Goal: Task Accomplishment & Management: Complete application form

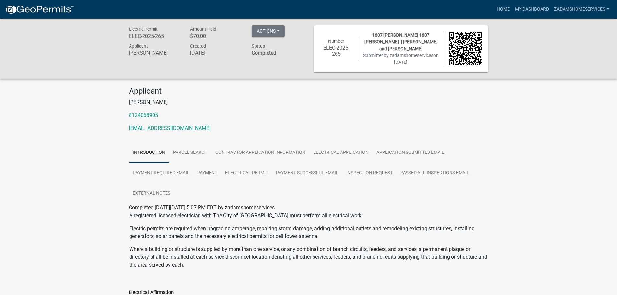
click at [52, 10] on img at bounding box center [39, 10] width 69 height 10
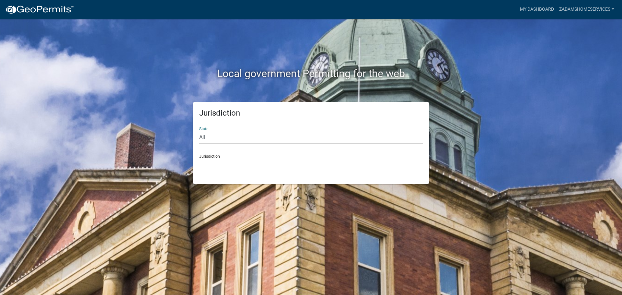
click at [335, 139] on select "All [US_STATE] [US_STATE] [US_STATE] [US_STATE] [US_STATE] [US_STATE] [US_STATE…" at bounding box center [311, 137] width 224 height 13
select select "[US_STATE]"
click at [199, 131] on select "All [US_STATE] [US_STATE] [US_STATE] [US_STATE] [US_STATE] [US_STATE] [US_STATE…" at bounding box center [311, 137] width 224 height 13
click at [325, 164] on select "City of [GEOGRAPHIC_DATA], [US_STATE] City of [GEOGRAPHIC_DATA], [US_STATE] Cit…" at bounding box center [311, 164] width 224 height 13
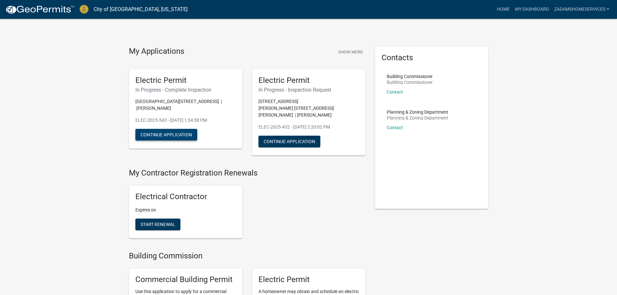
click at [177, 136] on button "Continue Application" at bounding box center [166, 135] width 62 height 12
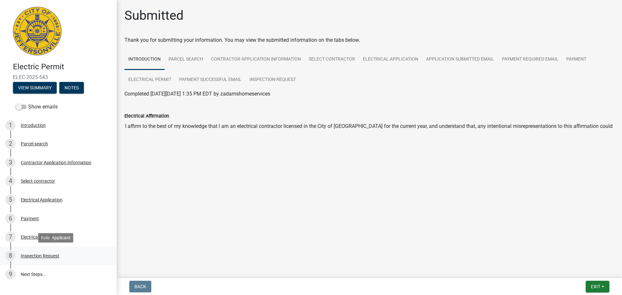
click at [50, 255] on div "Inspection Request" at bounding box center [40, 256] width 39 height 5
